Goal: Information Seeking & Learning: Learn about a topic

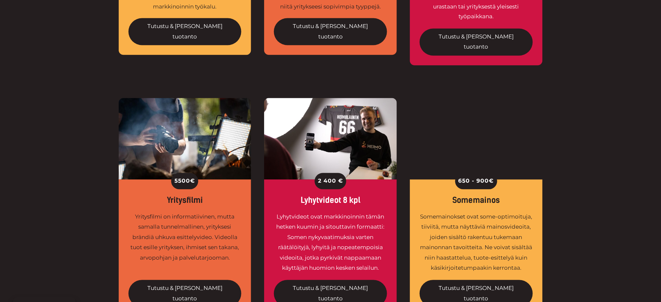
scroll to position [435, 0]
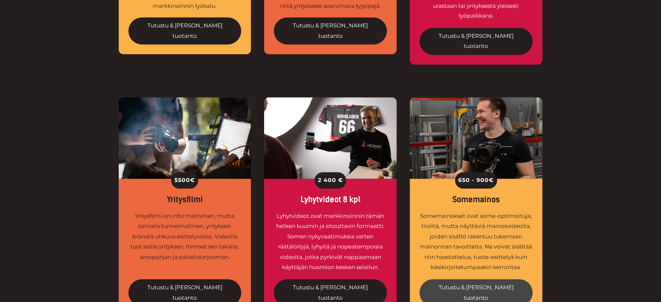
click at [472, 280] on link "Tutustu & tilaa tuotanto" at bounding box center [476, 293] width 113 height 27
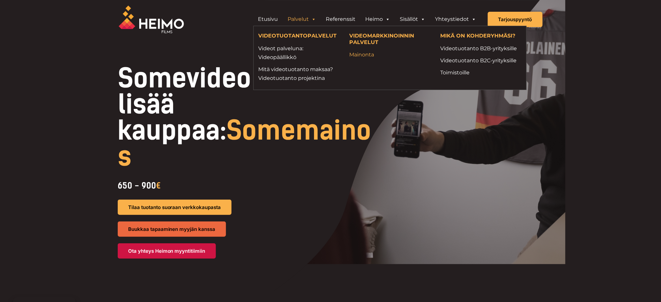
click at [359, 51] on link "Mainonta" at bounding box center [389, 54] width 81 height 9
click at [295, 50] on link "Videot palveluna: Videopäällikkö" at bounding box center [299, 53] width 81 height 18
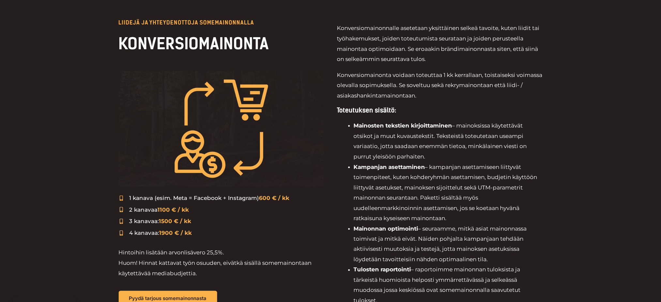
scroll to position [226, 0]
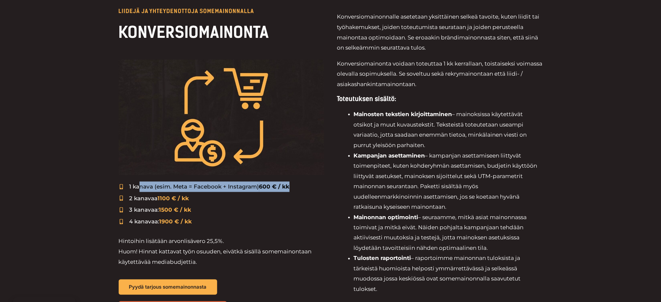
drag, startPoint x: 140, startPoint y: 188, endPoint x: 295, endPoint y: 189, distance: 155.3
click at [295, 189] on li "1 kanava (esim. Meta = Facebook + Instagram) 600 € / kk" at bounding box center [221, 187] width 205 height 11
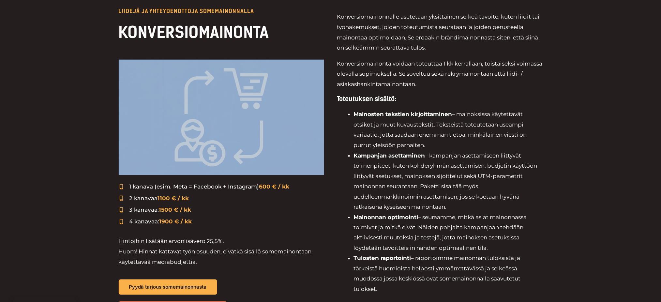
drag, startPoint x: 292, startPoint y: 44, endPoint x: 285, endPoint y: 65, distance: 21.8
click at [285, 65] on div "LIIDEJÄ JA YHTEYDENOTTOJA SOMEMAINONNALLA KONVERSIOMAINONTA 1 kanava (esim. Met…" at bounding box center [221, 162] width 205 height 308
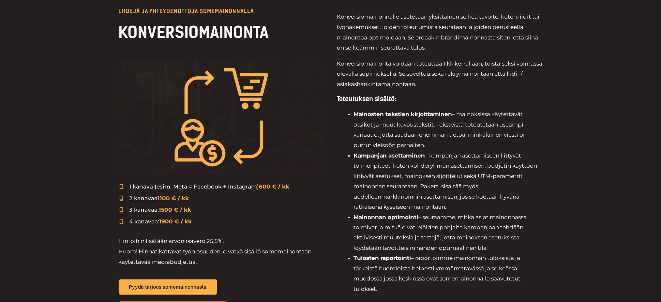
click at [340, 83] on span "Konversiomainonta voidaan toteuttaa 1 kk kerrallaan, toistaiseksi voimassa olev…" at bounding box center [439, 73] width 205 height 27
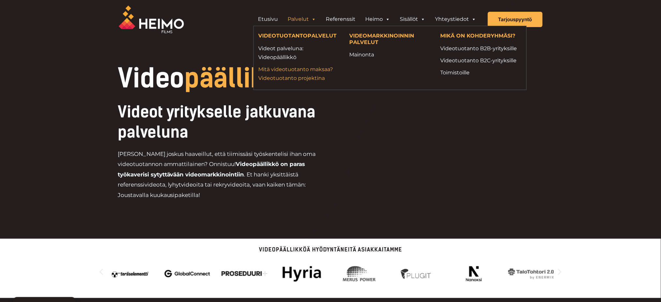
click at [292, 77] on link "Mitä videotuotanto maksaa? Videotuotanto projektina" at bounding box center [299, 74] width 81 height 18
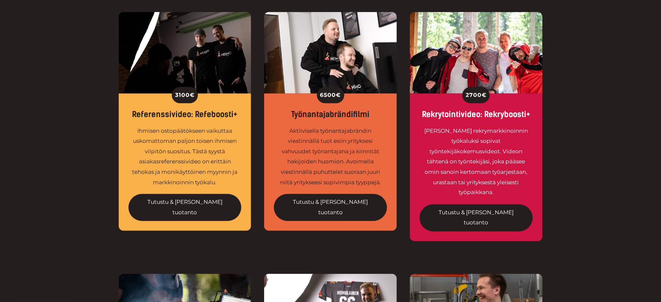
scroll to position [259, 0]
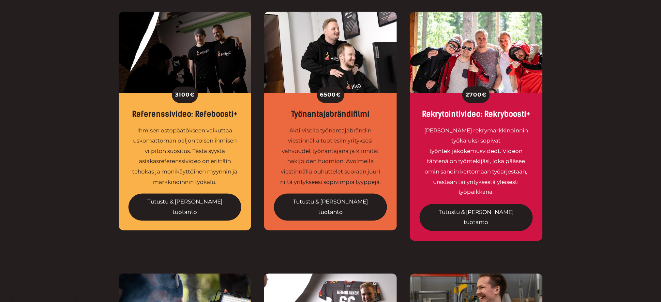
click at [395, 188] on div "6500 € Työnantajabrändifilmi Aktiivisella työnantajabrändin viestinnällä tuot e…" at bounding box center [330, 161] width 133 height 137
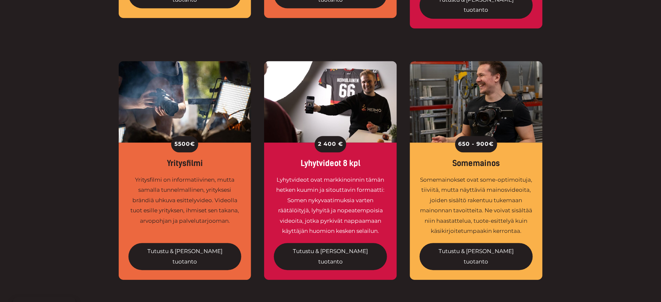
scroll to position [475, 0]
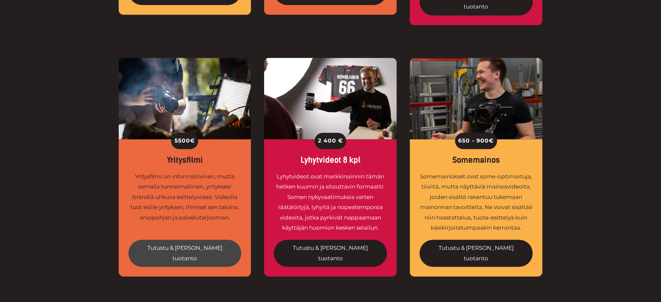
click at [184, 240] on link "Tutustu & tilaa tuotanto" at bounding box center [185, 253] width 113 height 27
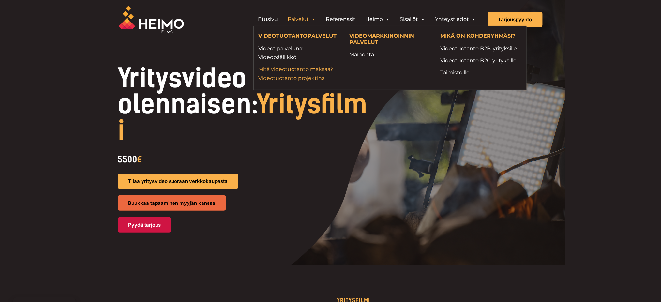
click at [284, 70] on link "Mitä videotuotanto maksaa? Videotuotanto projektina" at bounding box center [299, 74] width 81 height 18
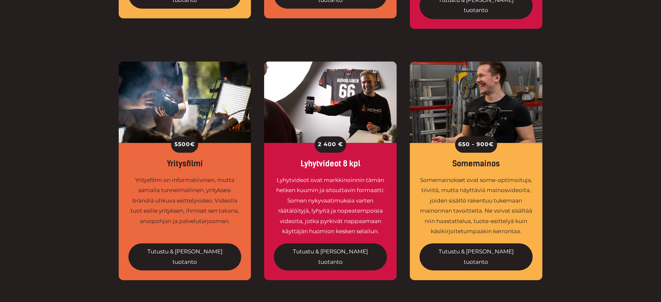
scroll to position [459, 0]
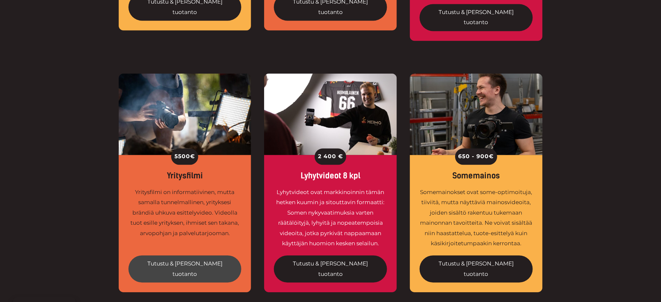
click at [187, 255] on link "Tutustu & tilaa tuotanto" at bounding box center [185, 268] width 113 height 27
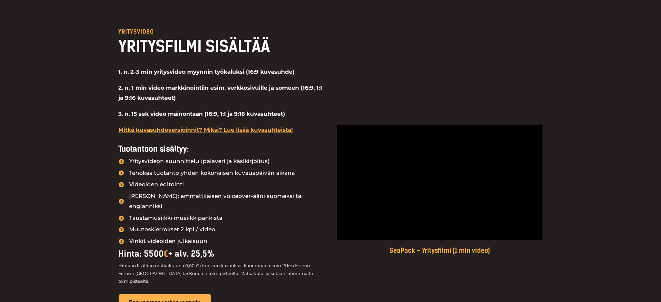
scroll to position [539, 0]
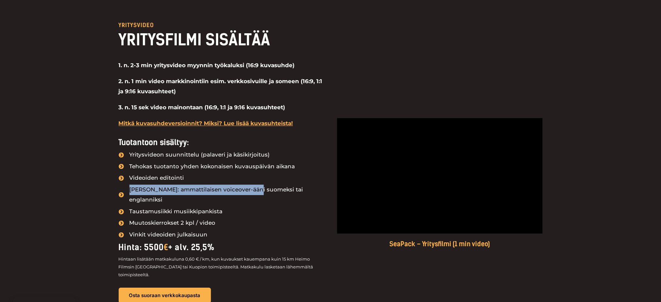
drag, startPoint x: 251, startPoint y: 188, endPoint x: 203, endPoint y: 179, distance: 49.4
click at [203, 179] on ul "Yritysvideon suunnittelu (palaveri ja käsikirjoitus) Tehokas tuotanto yhden kok…" at bounding box center [221, 195] width 205 height 90
click at [216, 206] on span "Taustamusiikki musiikkipankista" at bounding box center [175, 211] width 95 height 10
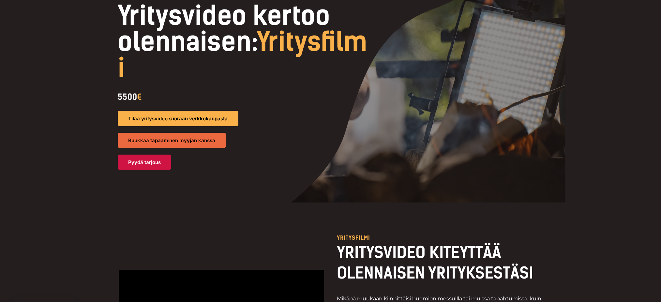
scroll to position [45, 0]
